Goal: Task Accomplishment & Management: Use online tool/utility

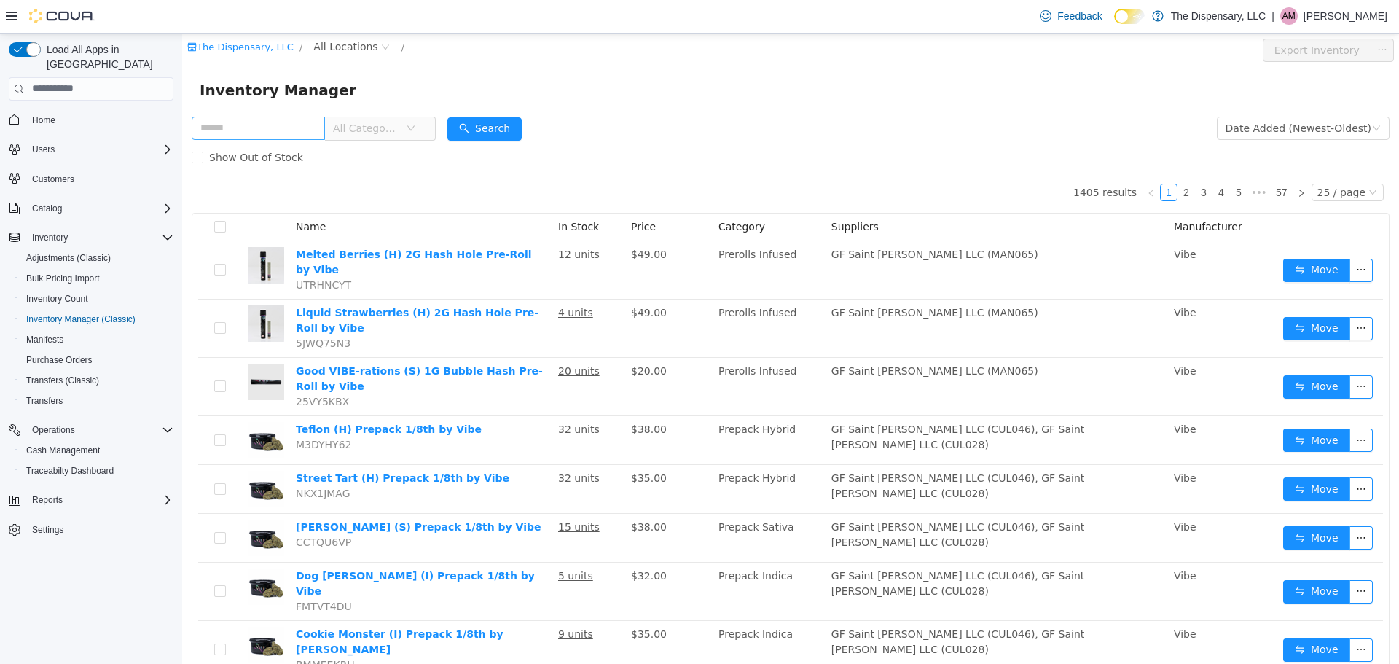
drag, startPoint x: 182, startPoint y: 33, endPoint x: 245, endPoint y: 133, distance: 118.5
click at [245, 133] on input "text" at bounding box center [258, 127] width 133 height 23
type input "****"
click at [341, 50] on span "All Locations" at bounding box center [345, 46] width 64 height 16
drag, startPoint x: 355, startPoint y: 123, endPoint x: 624, endPoint y: 44, distance: 280.8
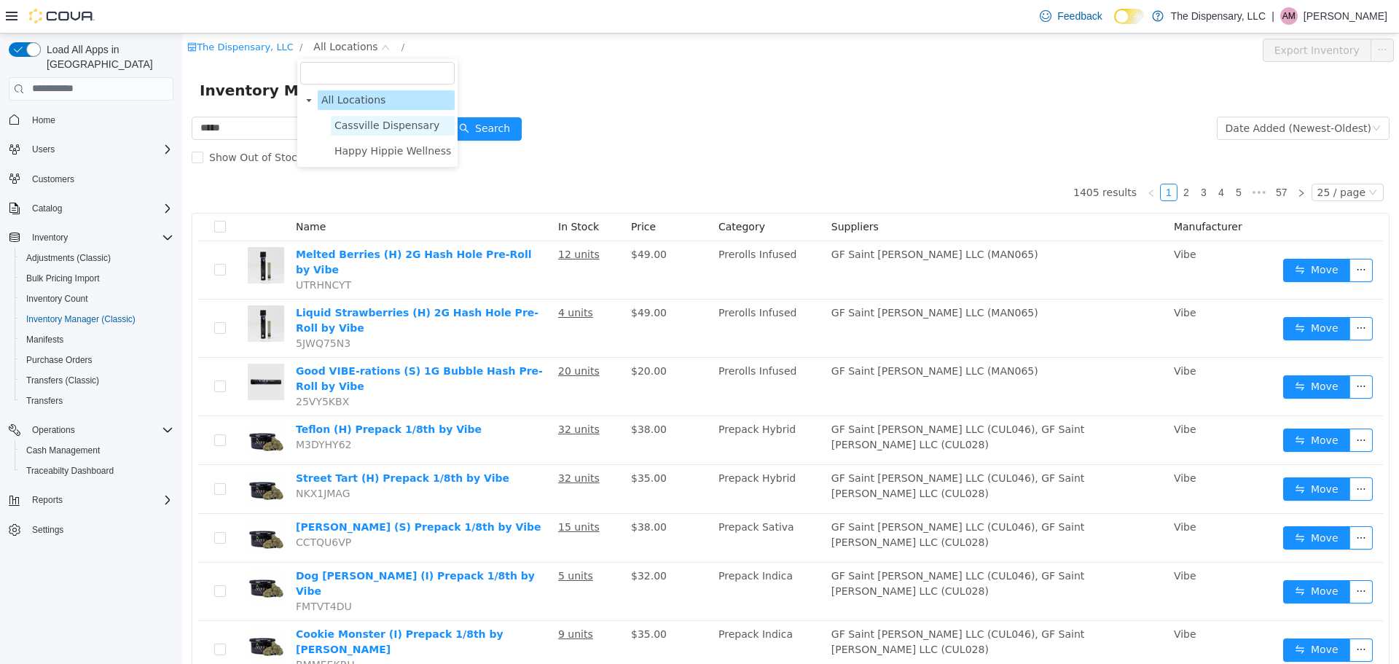
click at [355, 123] on span "Cassville Dispensary" at bounding box center [386, 125] width 105 height 12
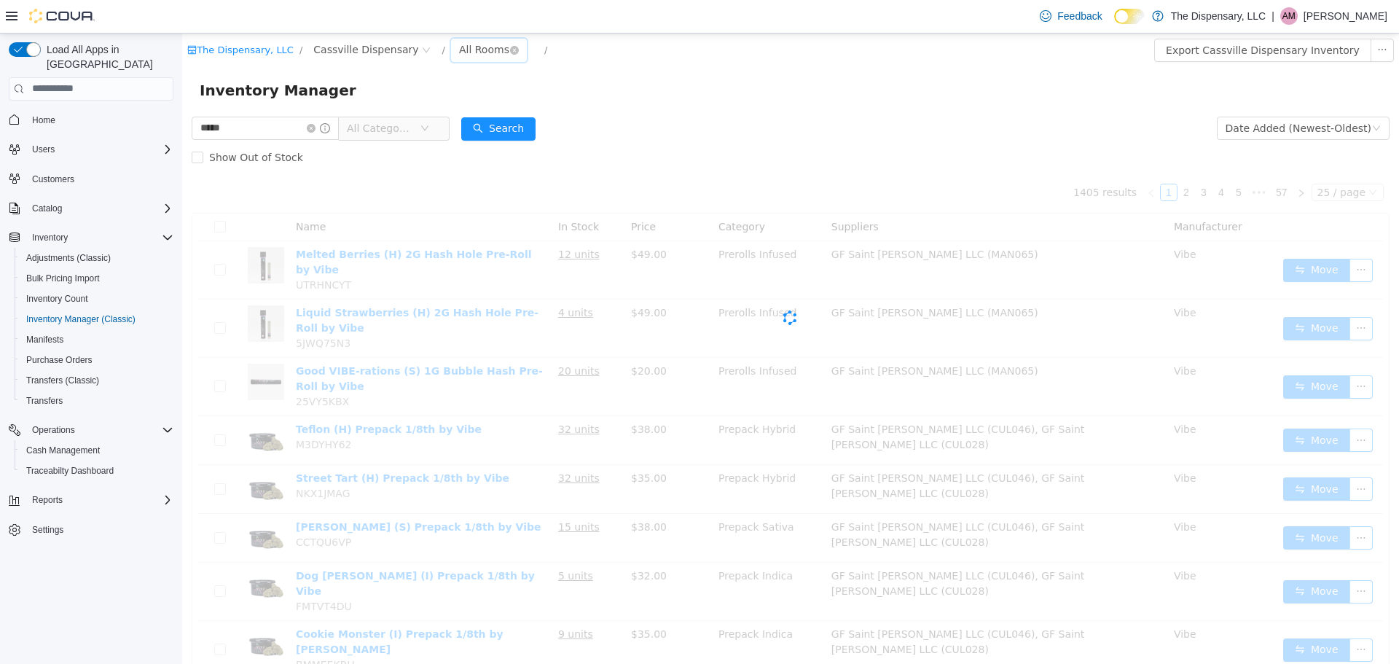
click at [459, 52] on div "All Rooms" at bounding box center [484, 49] width 50 height 22
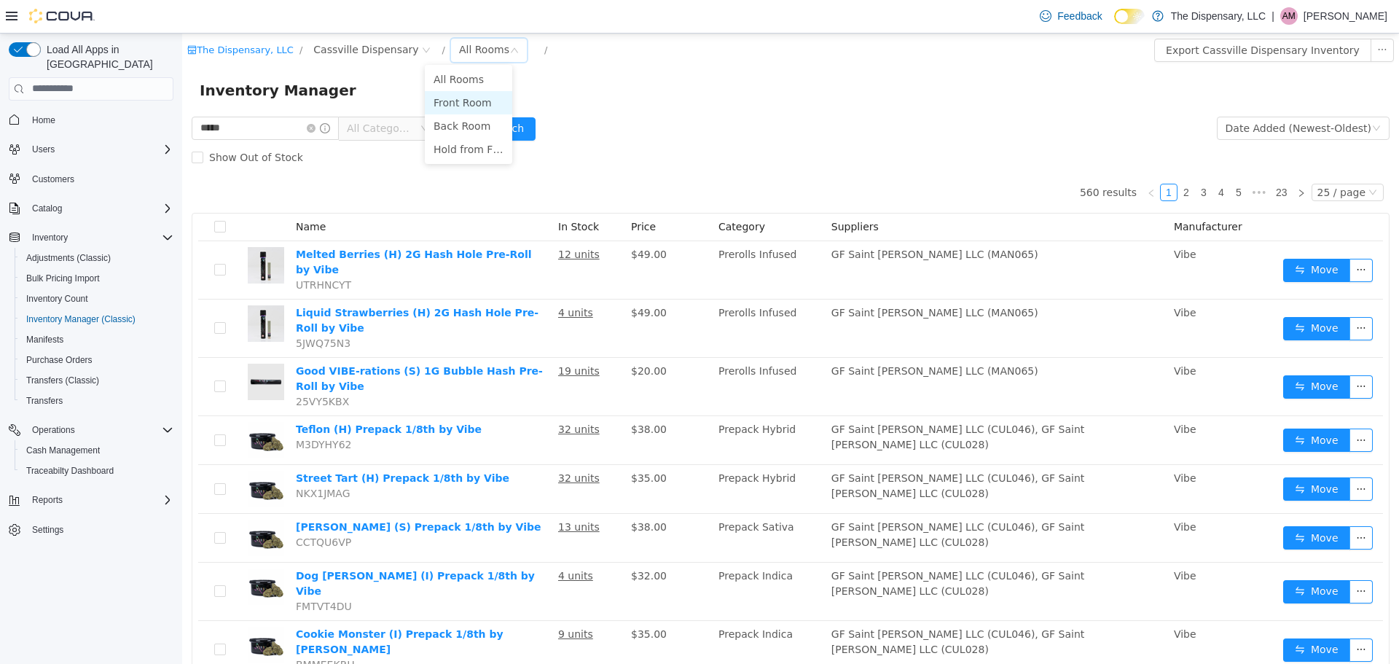
click at [452, 103] on li "Front Room" at bounding box center [468, 101] width 87 height 23
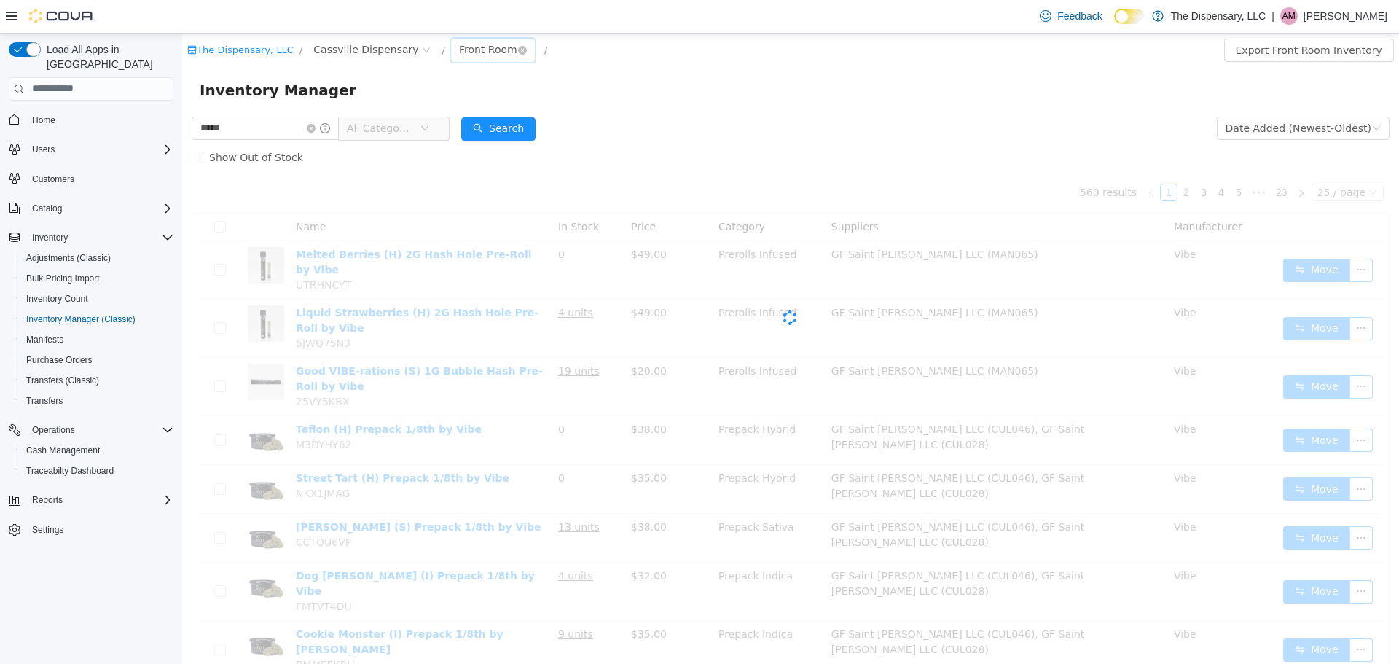
click at [459, 47] on div "Front Room" at bounding box center [488, 49] width 58 height 22
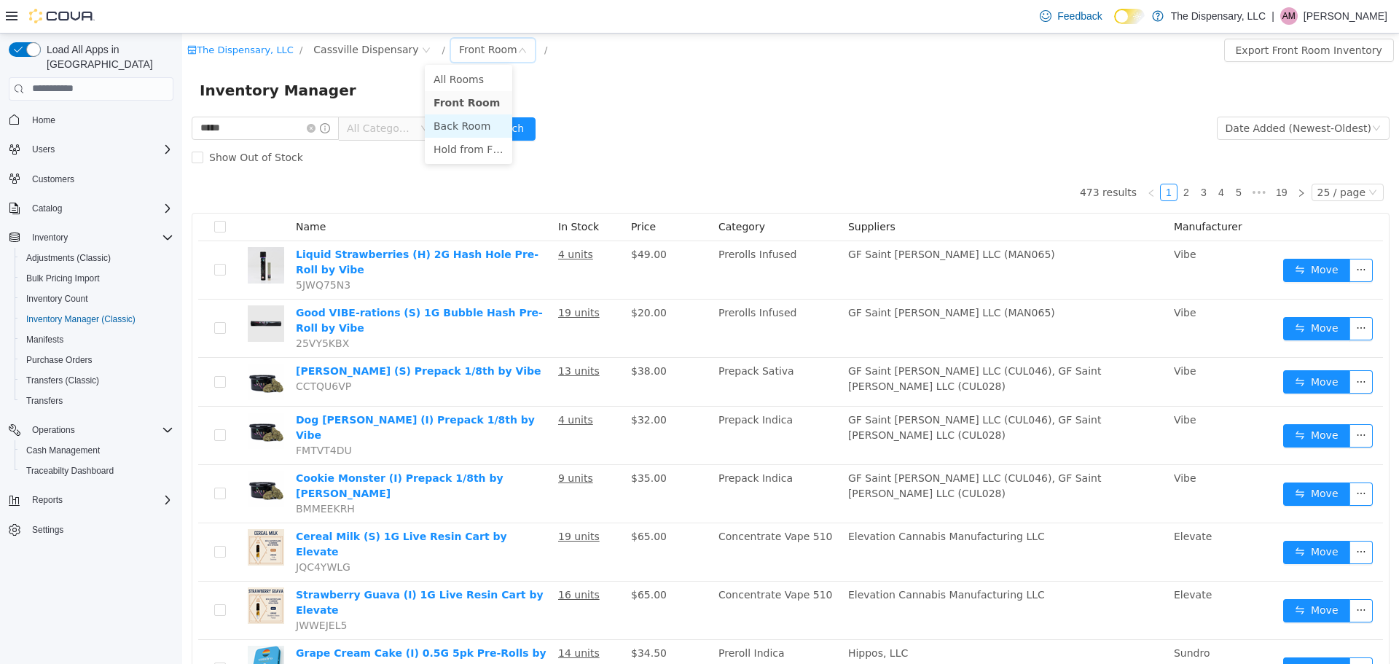
click at [462, 130] on li "Back Room" at bounding box center [468, 125] width 87 height 23
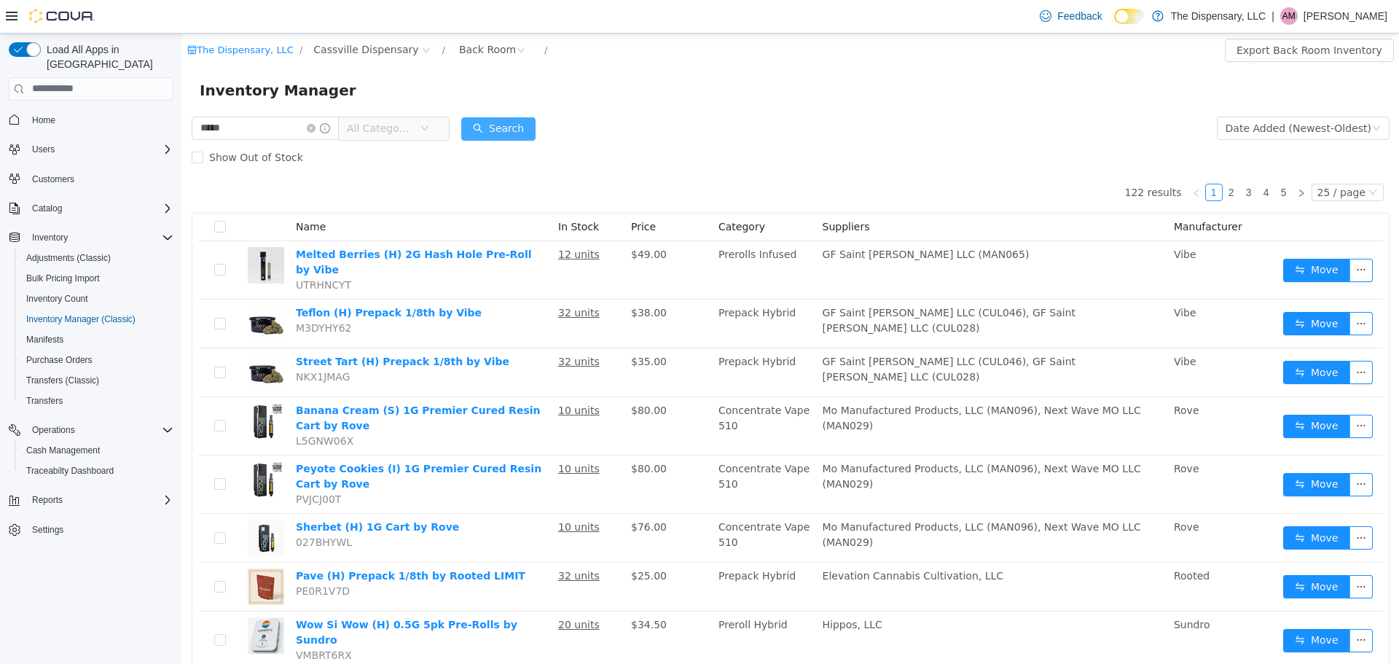
click at [491, 125] on button "Search" at bounding box center [498, 128] width 74 height 23
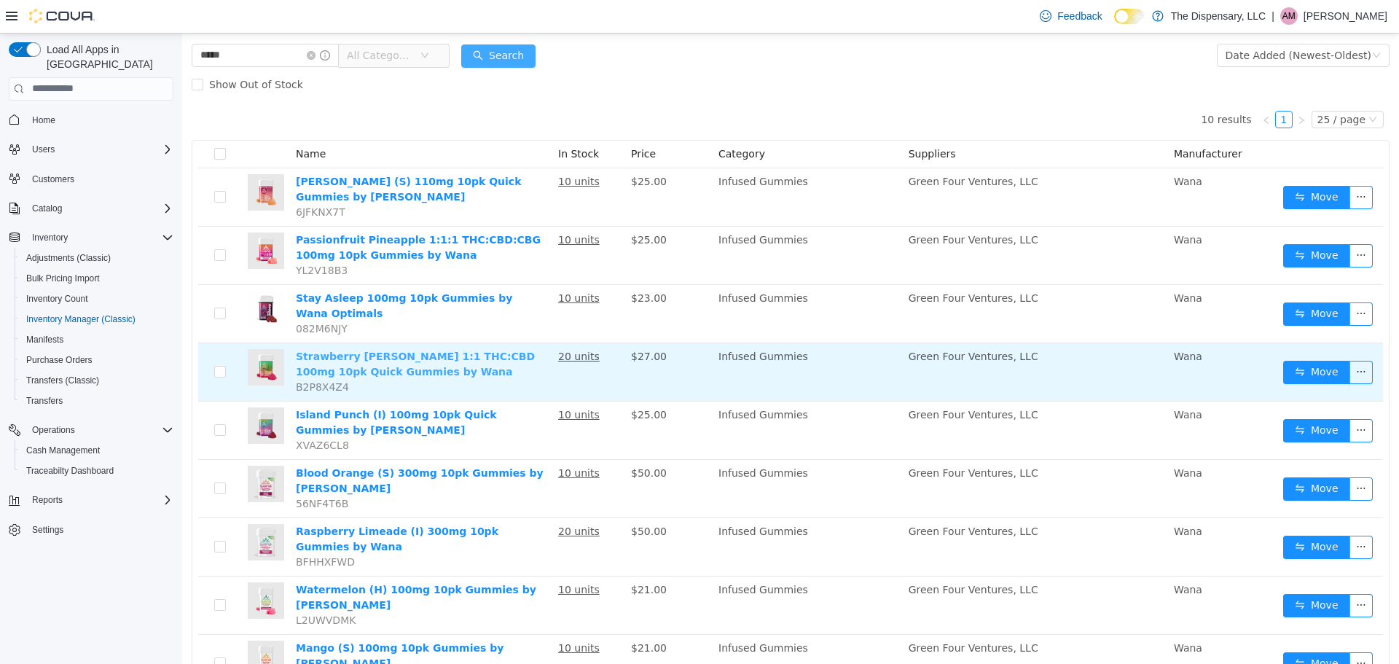
scroll to position [146, 0]
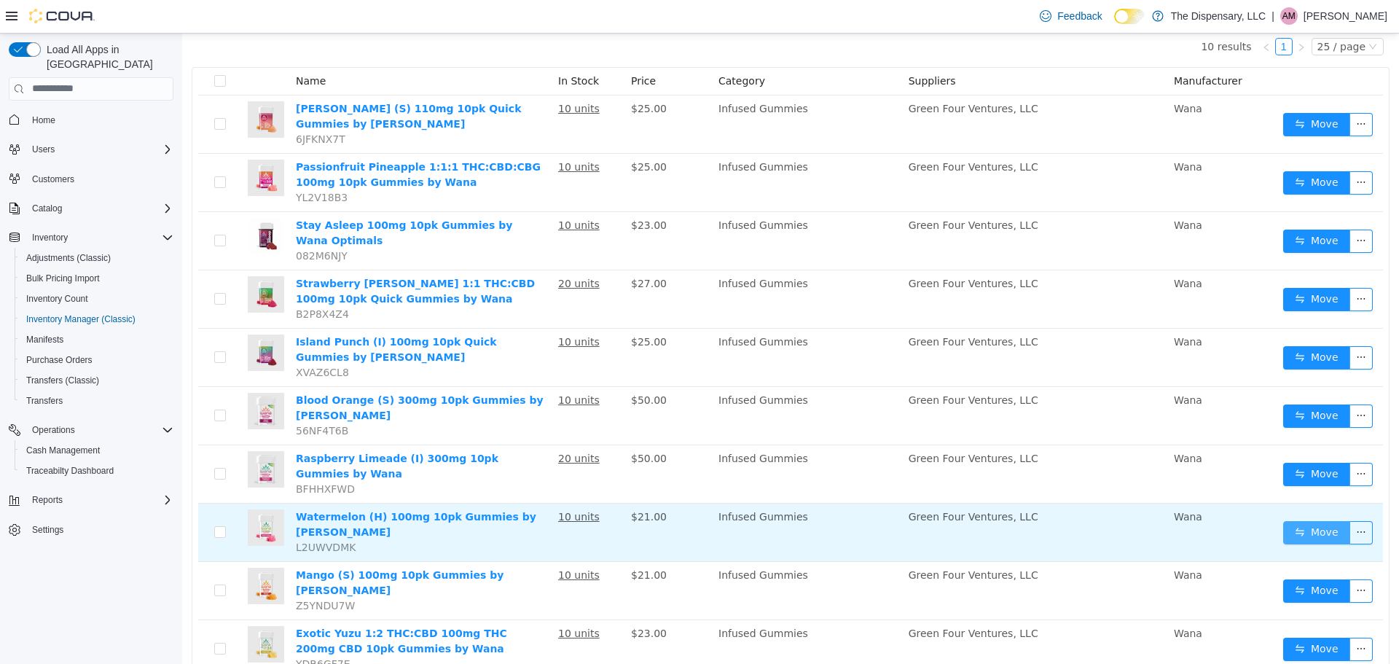
click at [1283, 520] on button "Move" at bounding box center [1316, 531] width 67 height 23
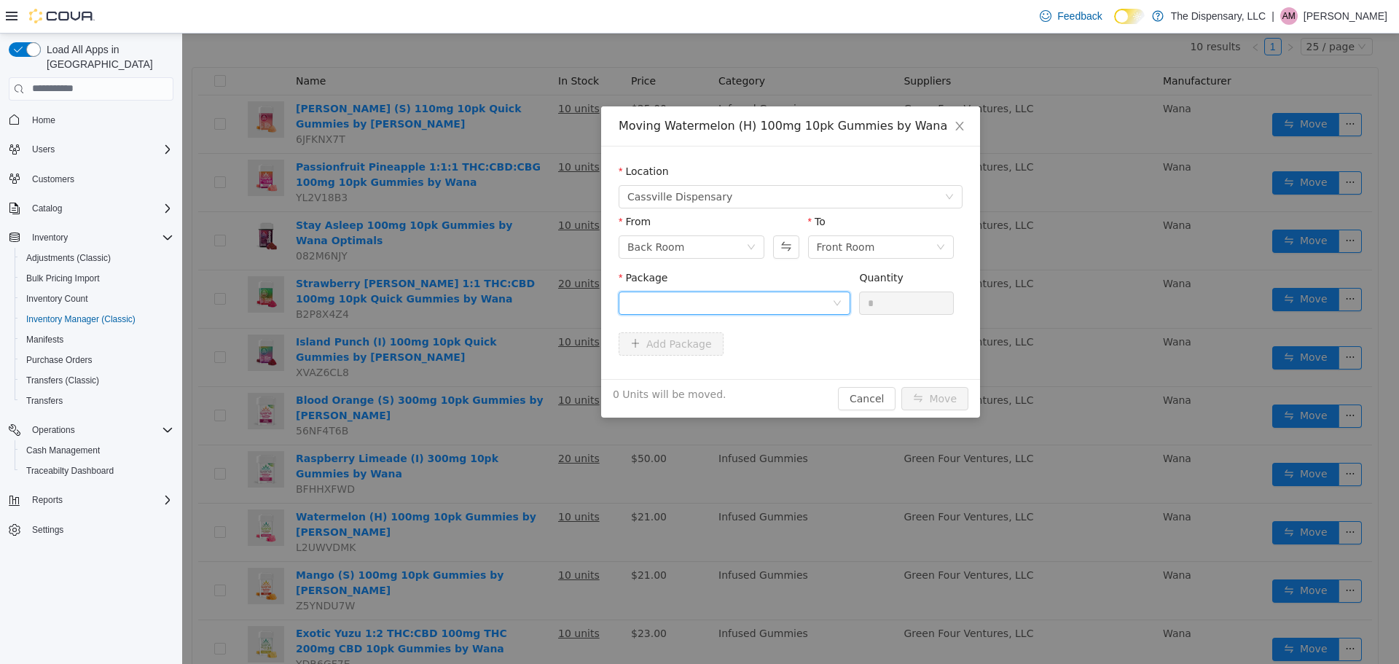
click at [743, 302] on div at bounding box center [729, 302] width 205 height 22
click at [740, 356] on strong "1A40C0300000E12000228535" at bounding box center [712, 355] width 171 height 12
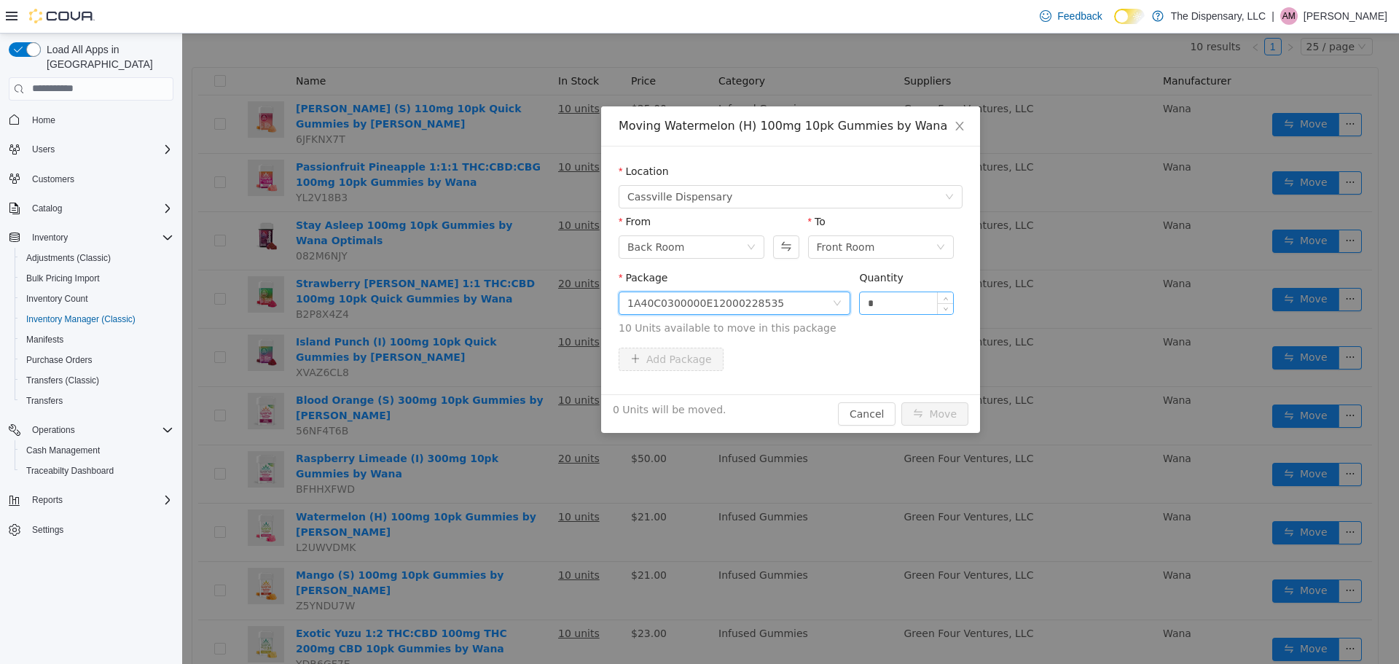
click at [859, 298] on div "*" at bounding box center [906, 302] width 95 height 23
click at [862, 299] on input "*" at bounding box center [906, 302] width 93 height 22
type input "**"
click at [926, 408] on button "Move" at bounding box center [934, 412] width 67 height 23
